Goal: Information Seeking & Learning: Learn about a topic

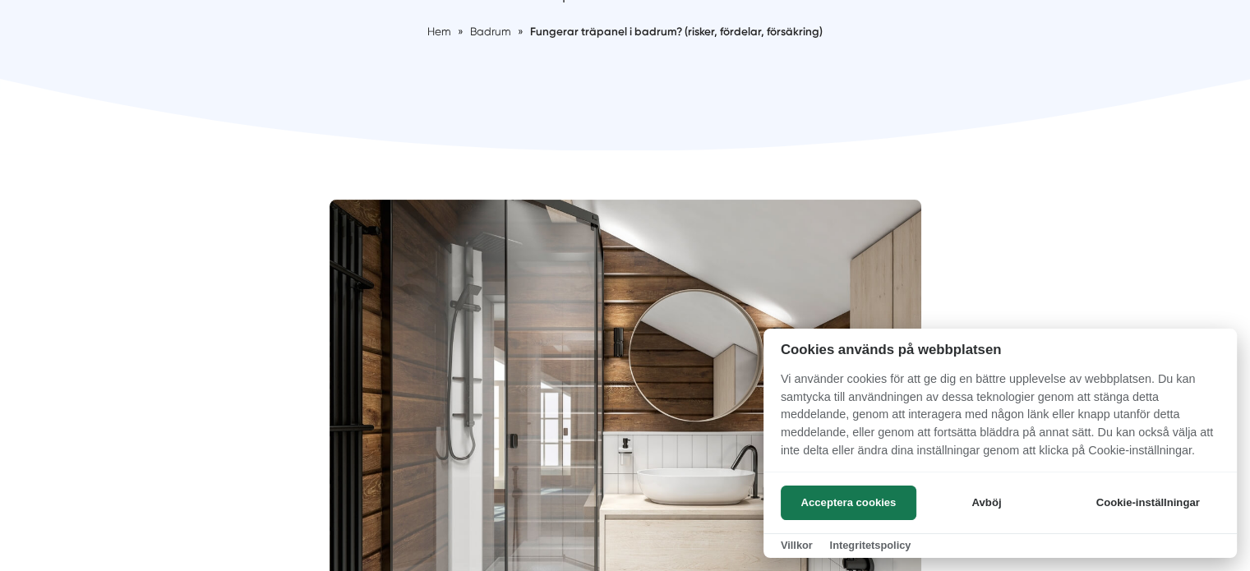
scroll to position [450, 0]
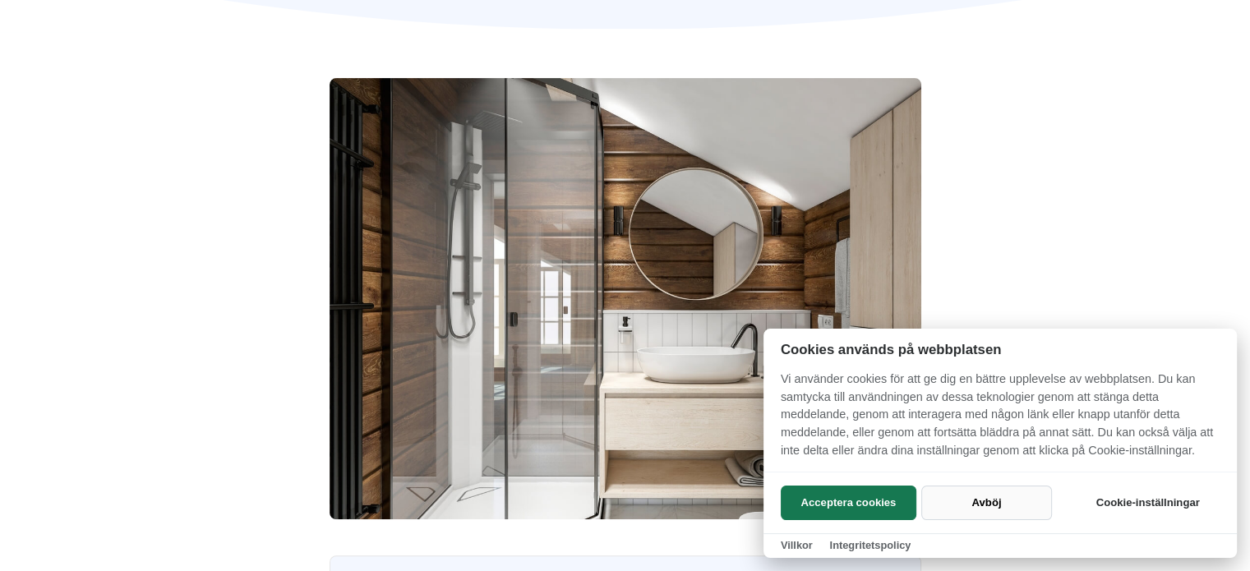
click at [975, 500] on button "Avböj" at bounding box center [986, 503] width 131 height 35
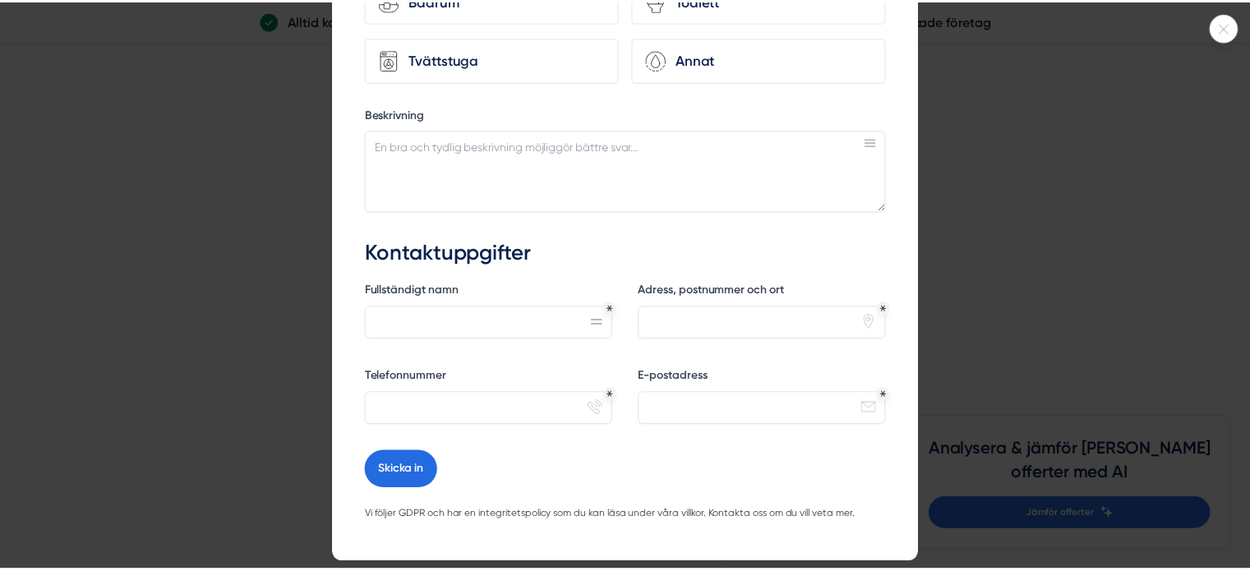
scroll to position [0, 0]
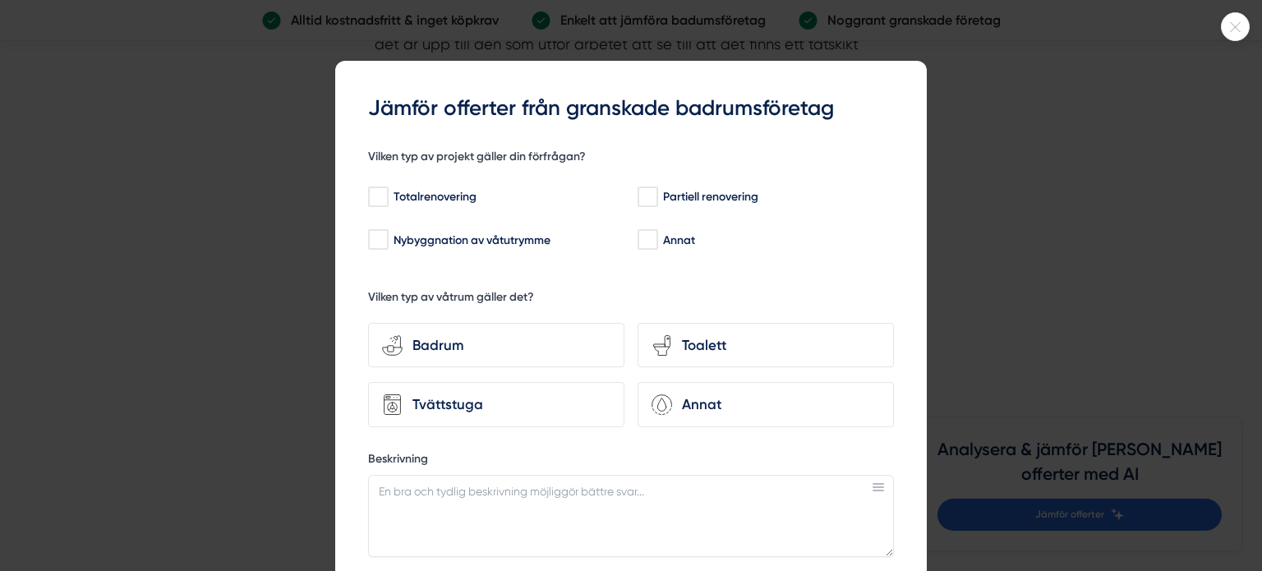
click at [1226, 33] on div at bounding box center [1235, 26] width 29 height 29
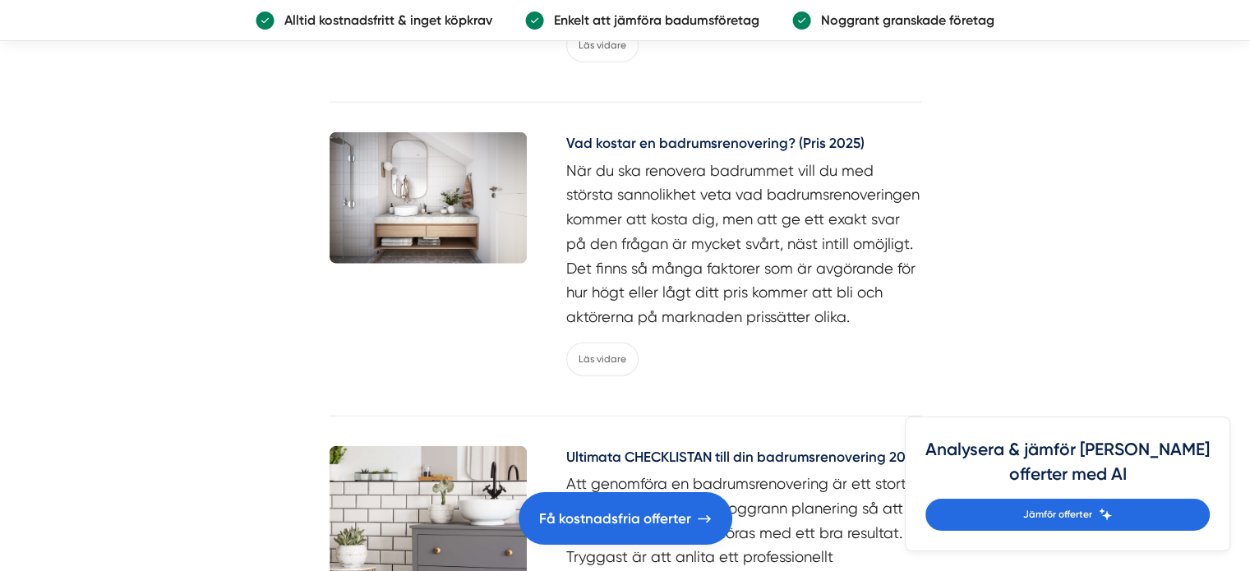
scroll to position [3987, 0]
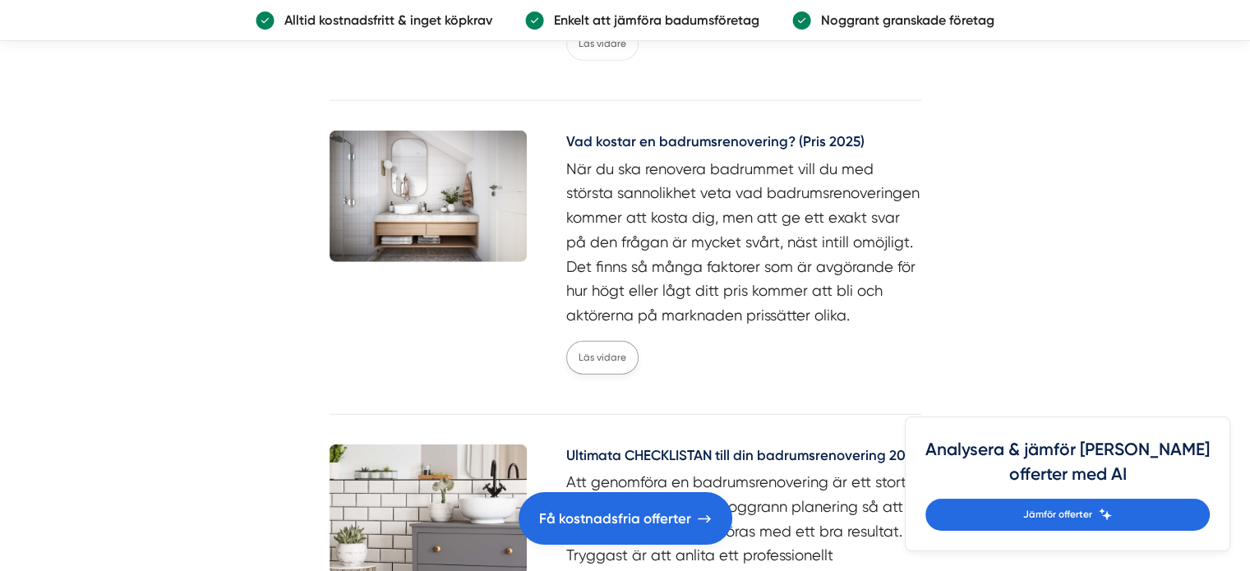
click at [602, 341] on link "Läs vidare" at bounding box center [602, 358] width 72 height 34
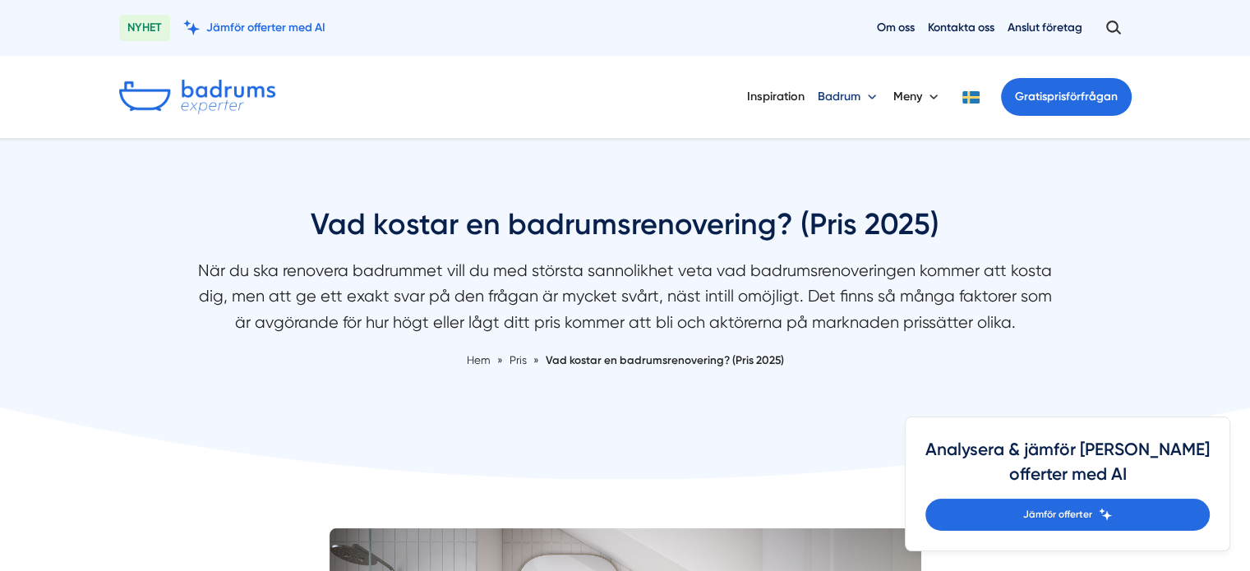
click at [846, 95] on button "Badrum" at bounding box center [849, 97] width 62 height 43
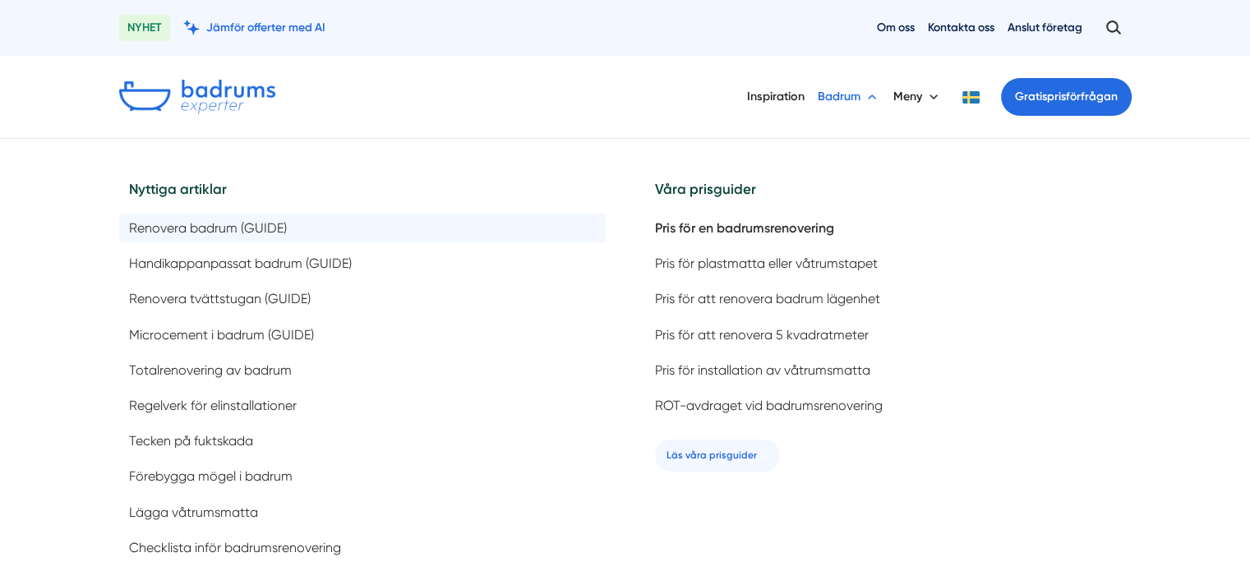
click at [270, 221] on span "Renovera badrum (GUIDE)" at bounding box center [208, 228] width 158 height 16
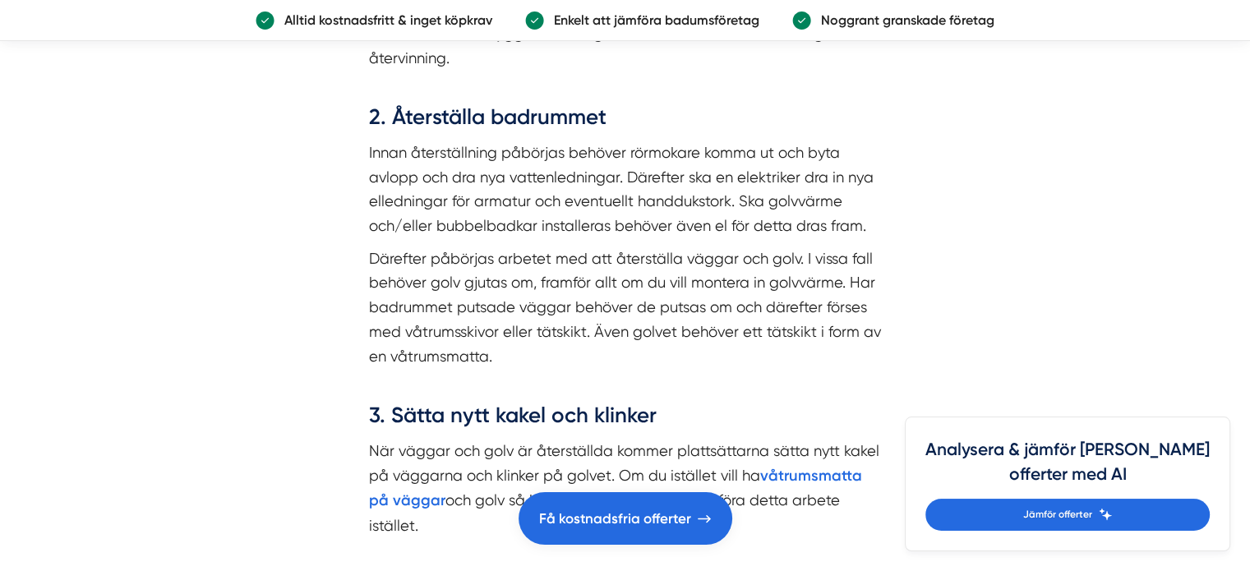
scroll to position [5942, 0]
